Goal: Task Accomplishment & Management: Manage account settings

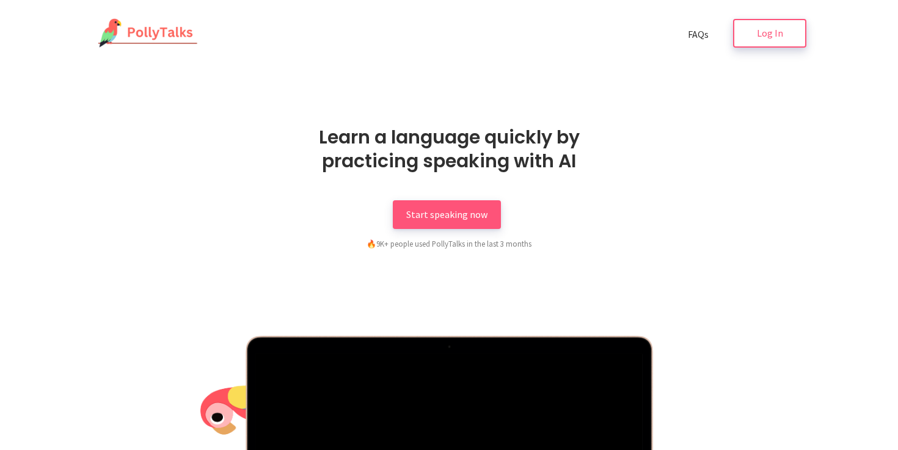
click at [764, 34] on span "Log In" at bounding box center [770, 33] width 26 height 12
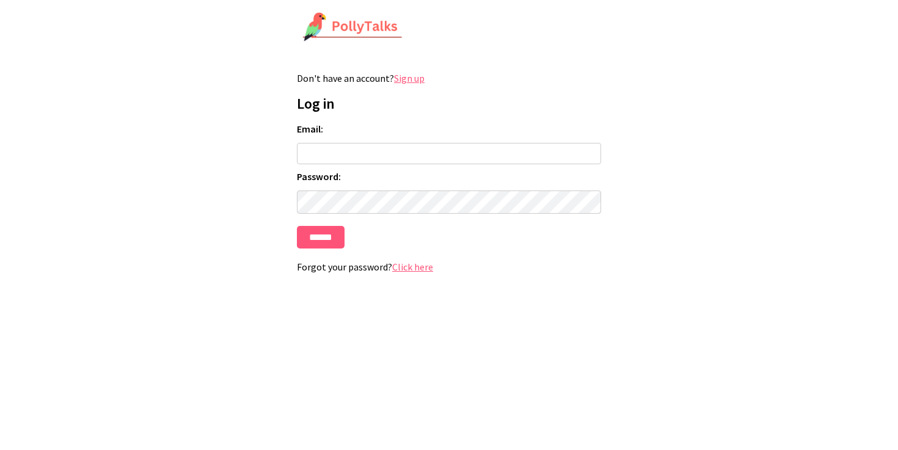
click at [442, 156] on input "Email:" at bounding box center [449, 153] width 304 height 21
type input "**********"
click at [297, 226] on input "******" at bounding box center [321, 237] width 48 height 23
